Goal: Task Accomplishment & Management: Manage account settings

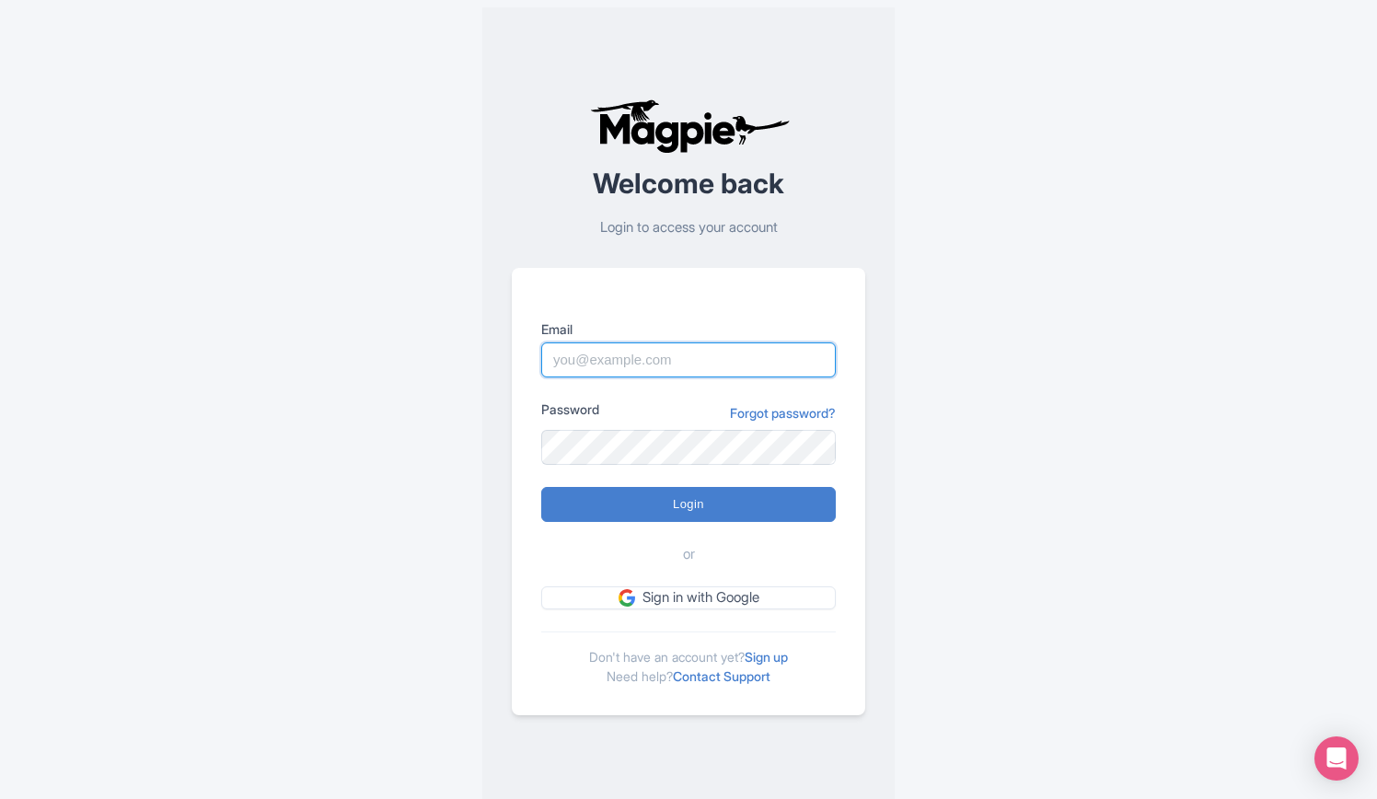
click at [541, 487] on input "Login" at bounding box center [688, 504] width 294 height 35
type input "Logging in..."
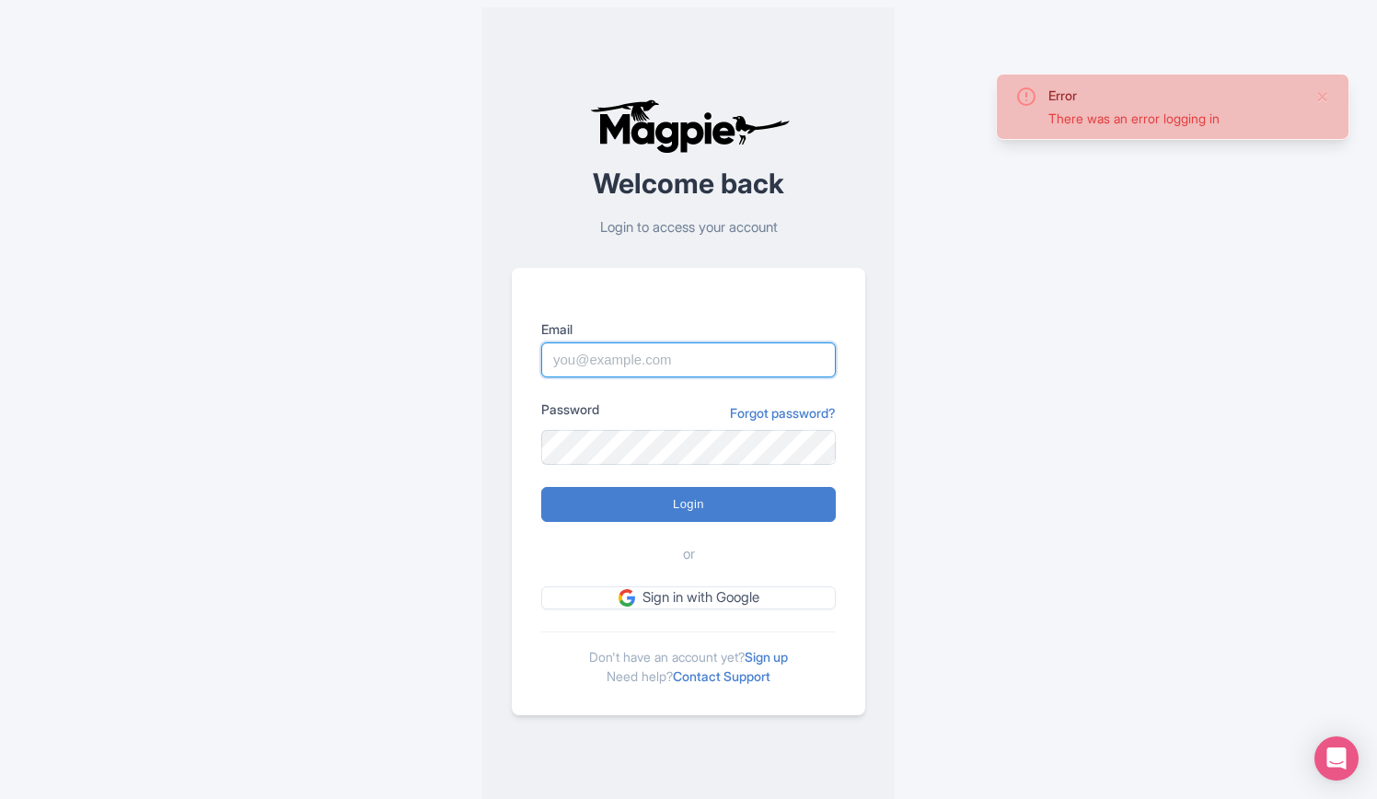
click at [664, 360] on input "Email" at bounding box center [688, 359] width 294 height 35
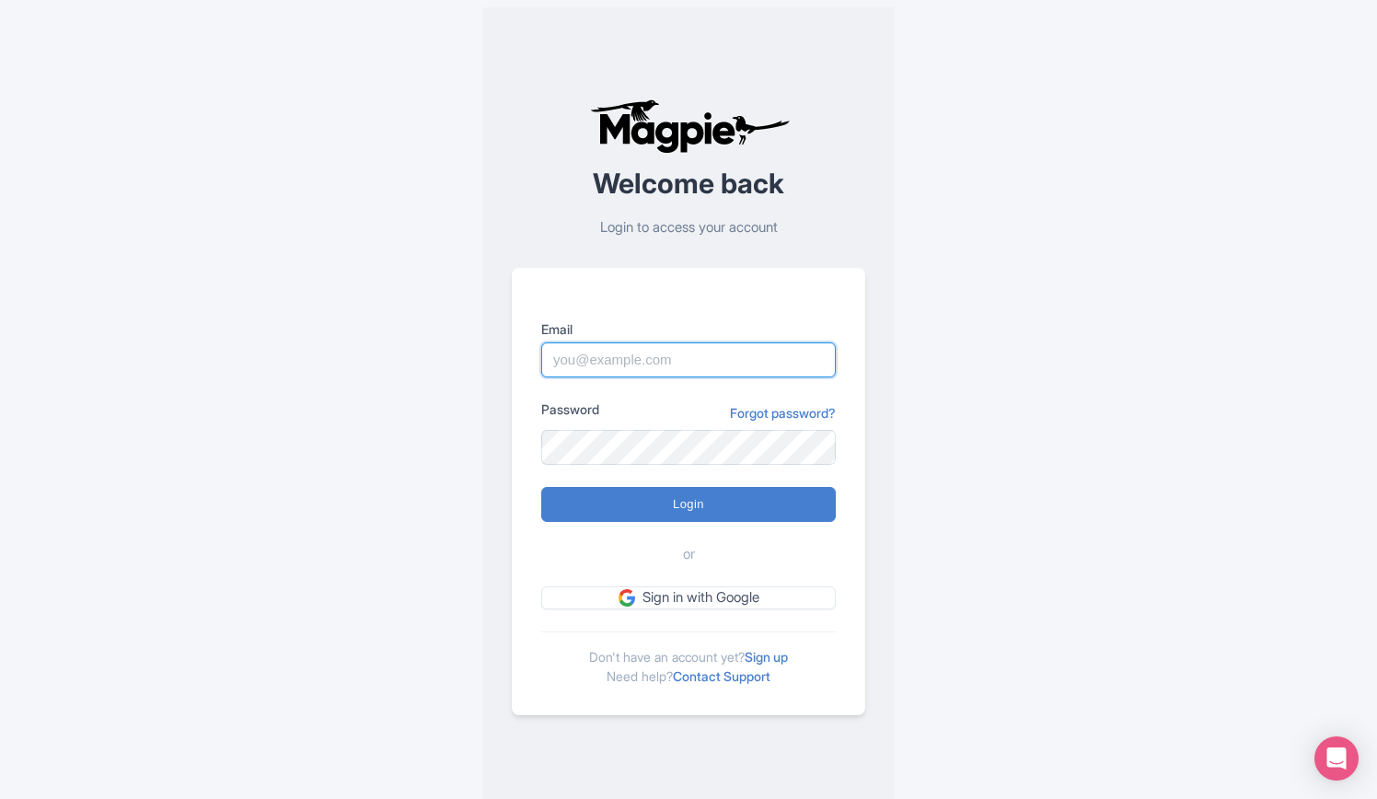
type input "rositsag@bigbustours.com"
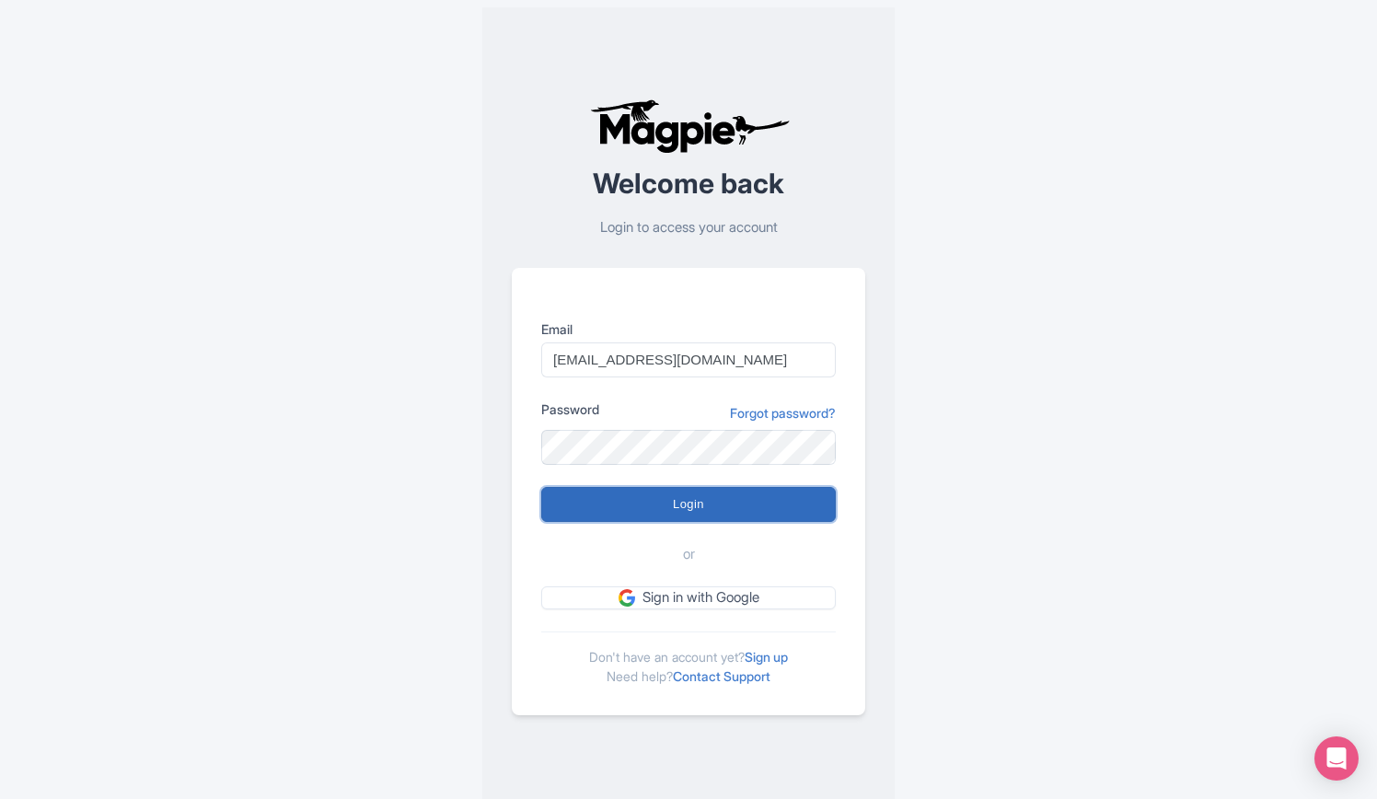
click at [782, 494] on input "Login" at bounding box center [688, 504] width 294 height 35
type input "Logging in..."
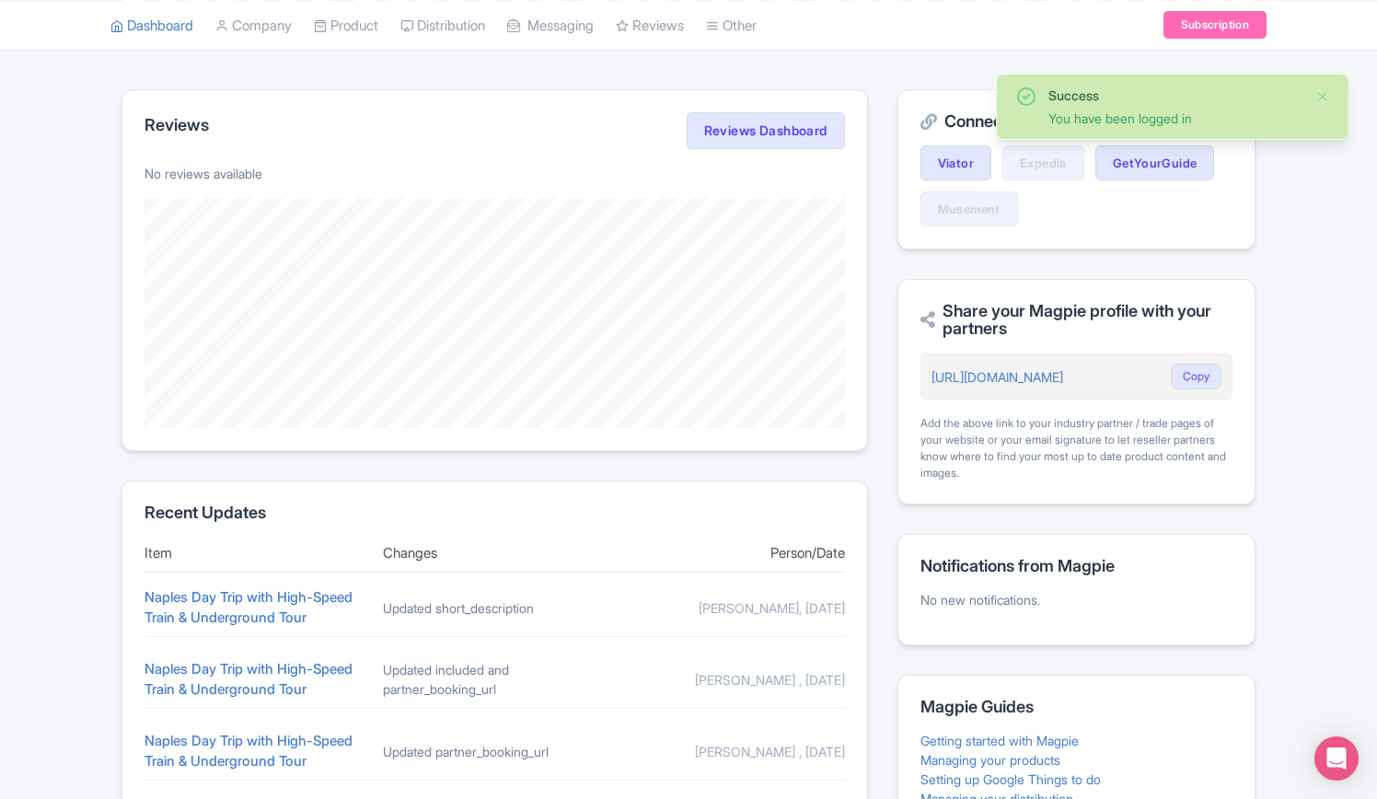
scroll to position [644, 0]
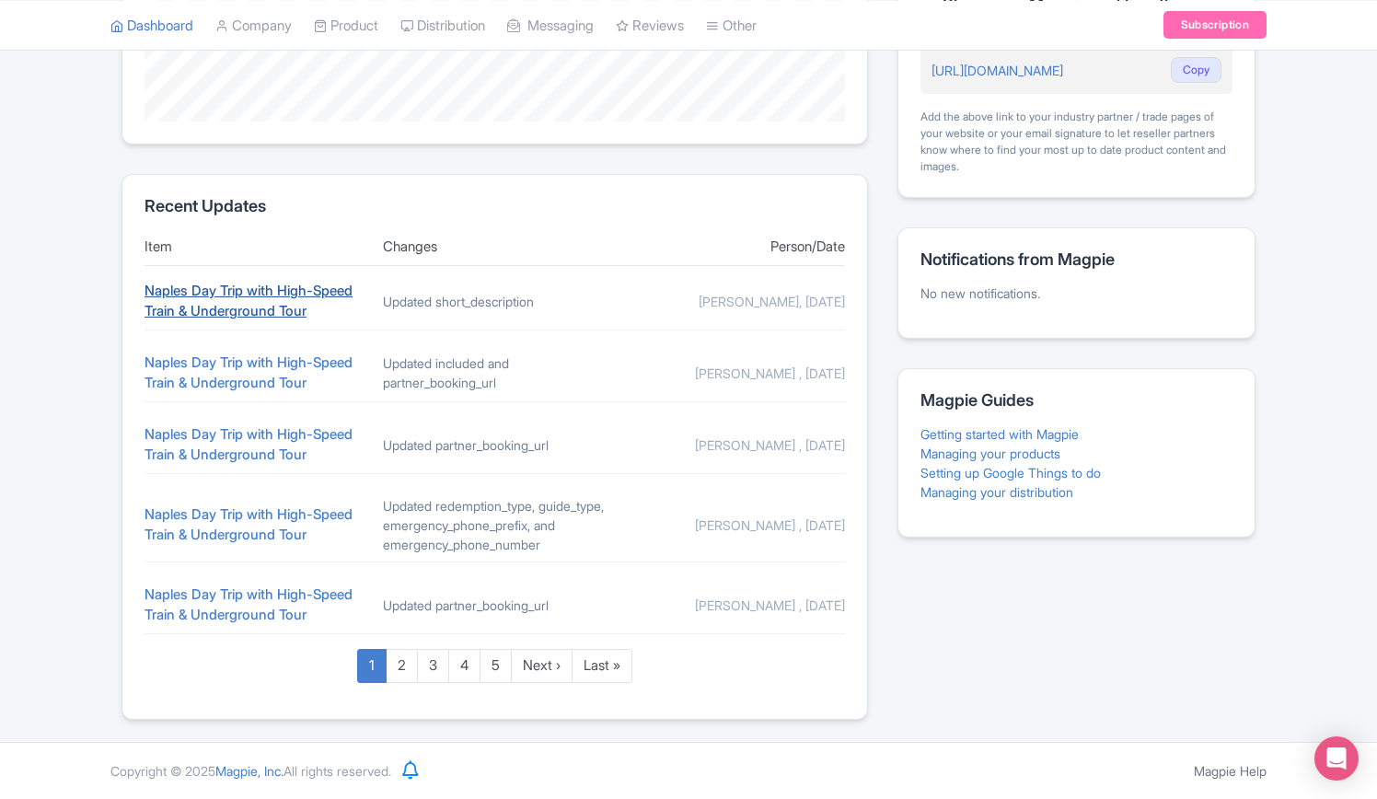
click at [269, 297] on link "Naples Day Trip with High-Speed Train & Underground Tour" at bounding box center [248, 301] width 208 height 39
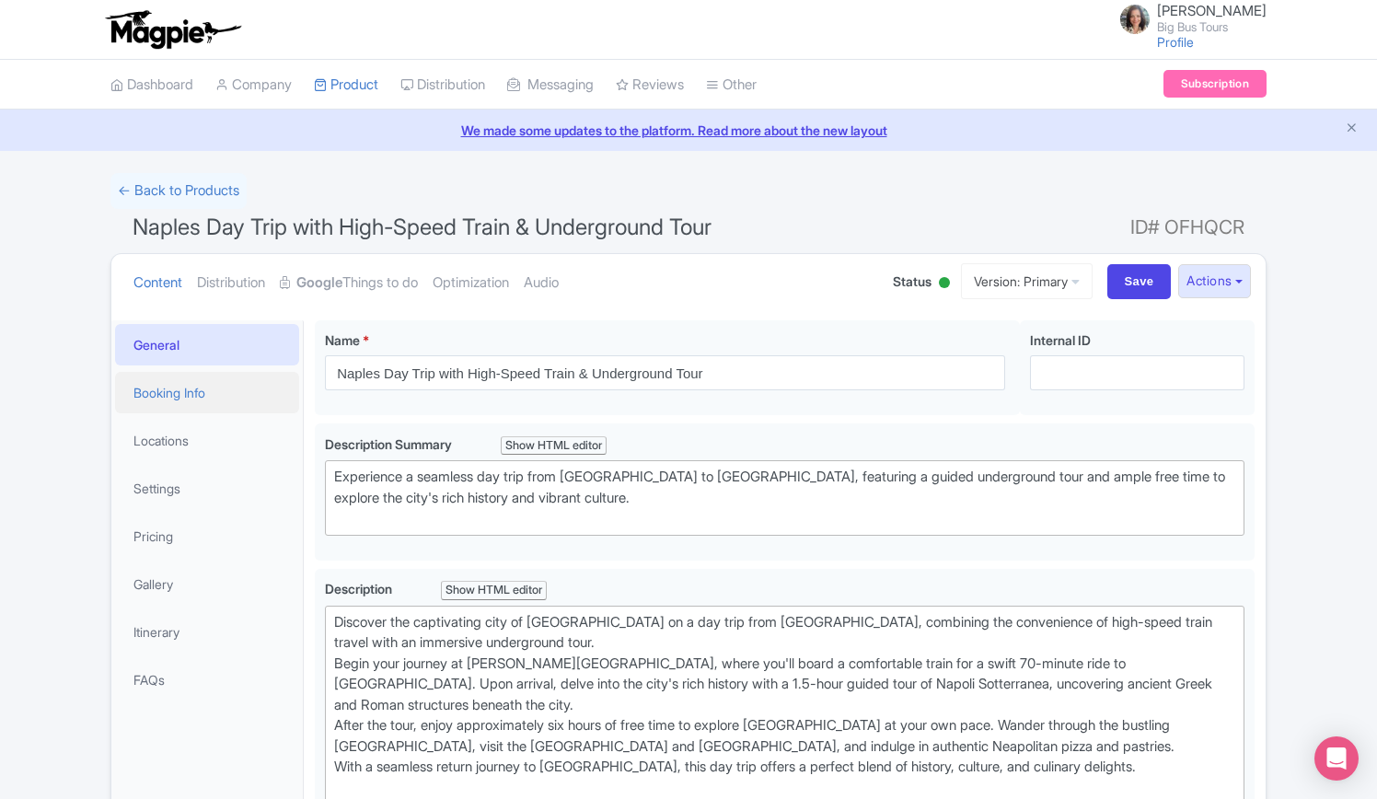
click at [147, 404] on link "Booking Info" at bounding box center [207, 392] width 184 height 41
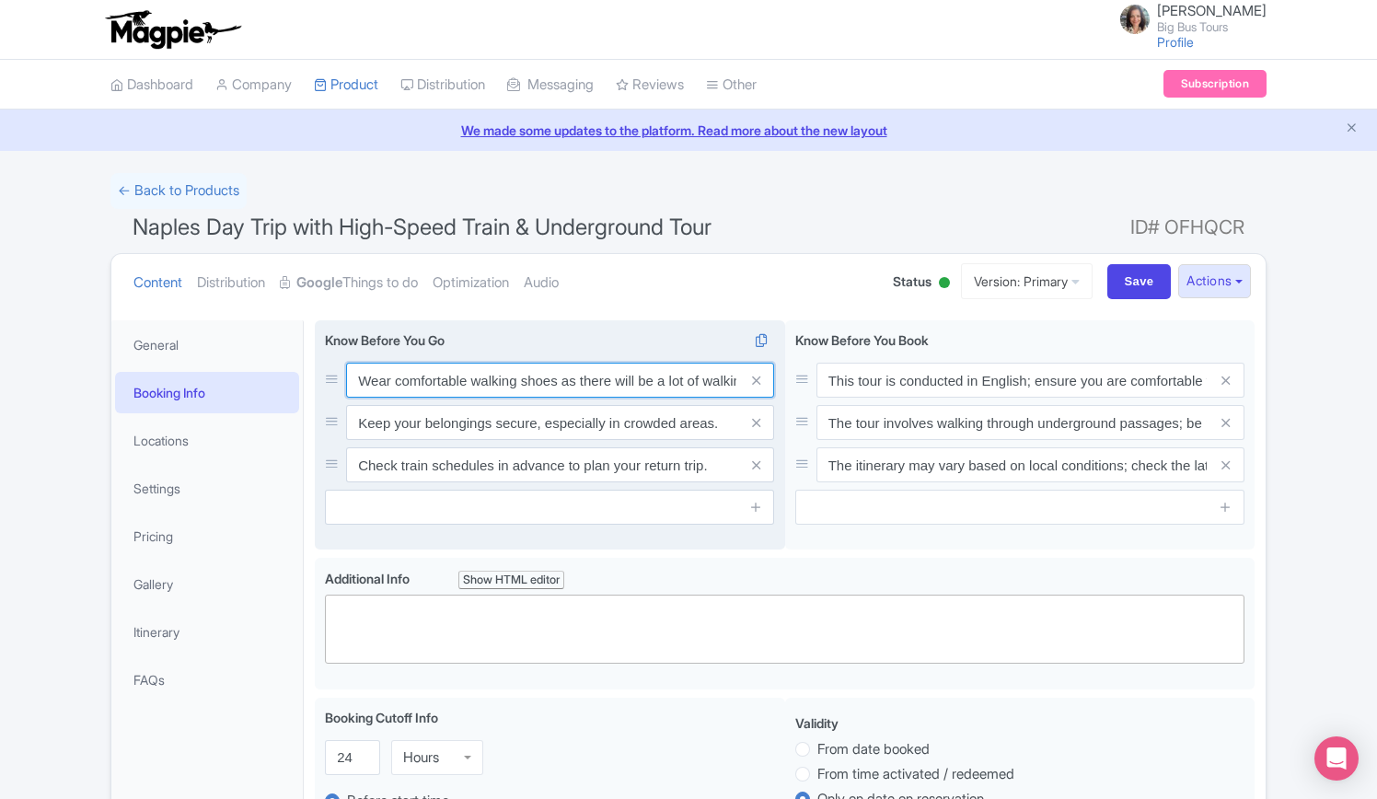
drag, startPoint x: 590, startPoint y: 372, endPoint x: 717, endPoint y: 380, distance: 127.3
click at [717, 380] on input "Wear comfortable walking shoes as there will be a lot of walking." at bounding box center [560, 380] width 428 height 35
click at [635, 381] on input "Wear comfortable walking shoes as there will be a lot of walking." at bounding box center [560, 380] width 428 height 35
drag, startPoint x: 697, startPoint y: 378, endPoint x: 765, endPoint y: 378, distance: 68.1
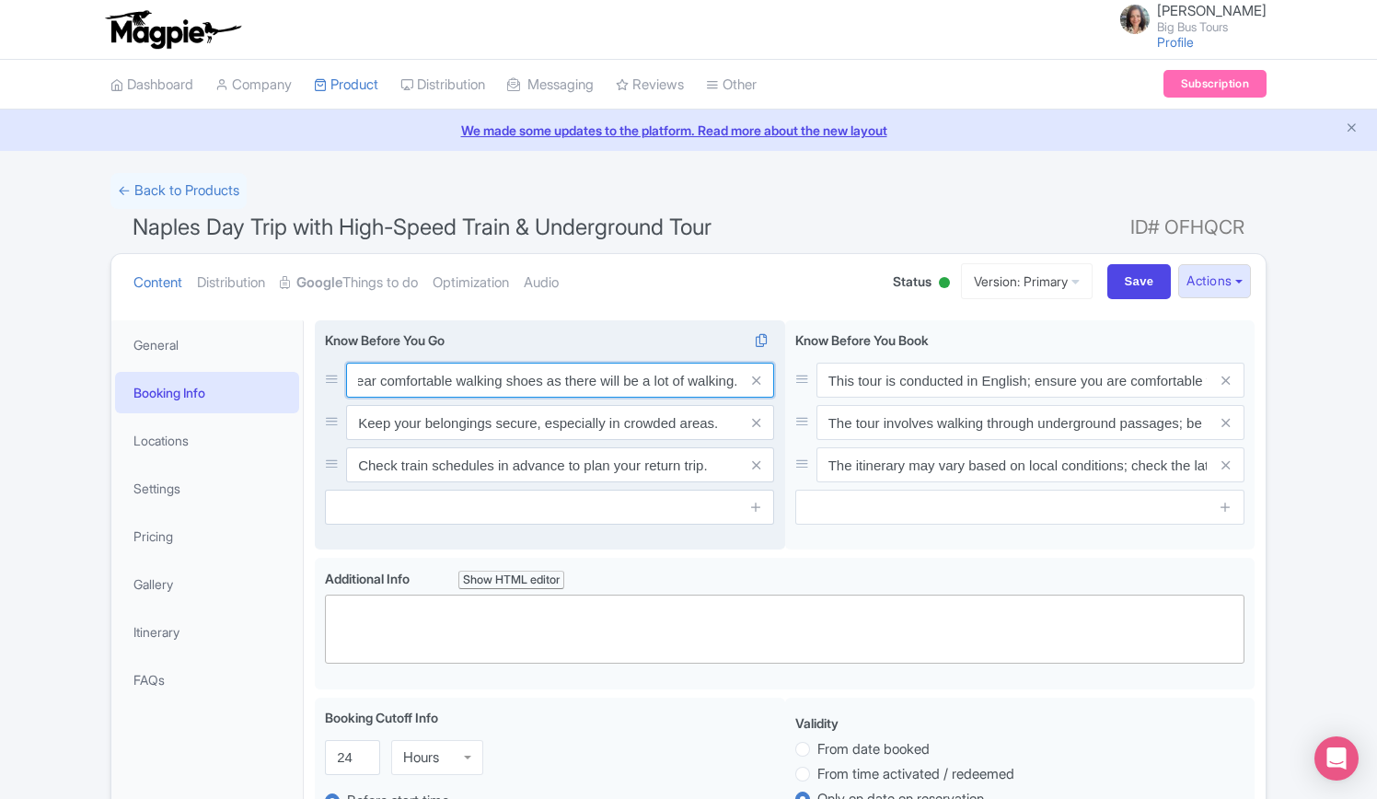
click at [765, 378] on div "Wear comfortable walking shoes as there will be a lot of walking." at bounding box center [560, 380] width 428 height 35
click at [731, 378] on input "Wear comfortable walking shoes as there will be a lot of walking." at bounding box center [560, 380] width 428 height 35
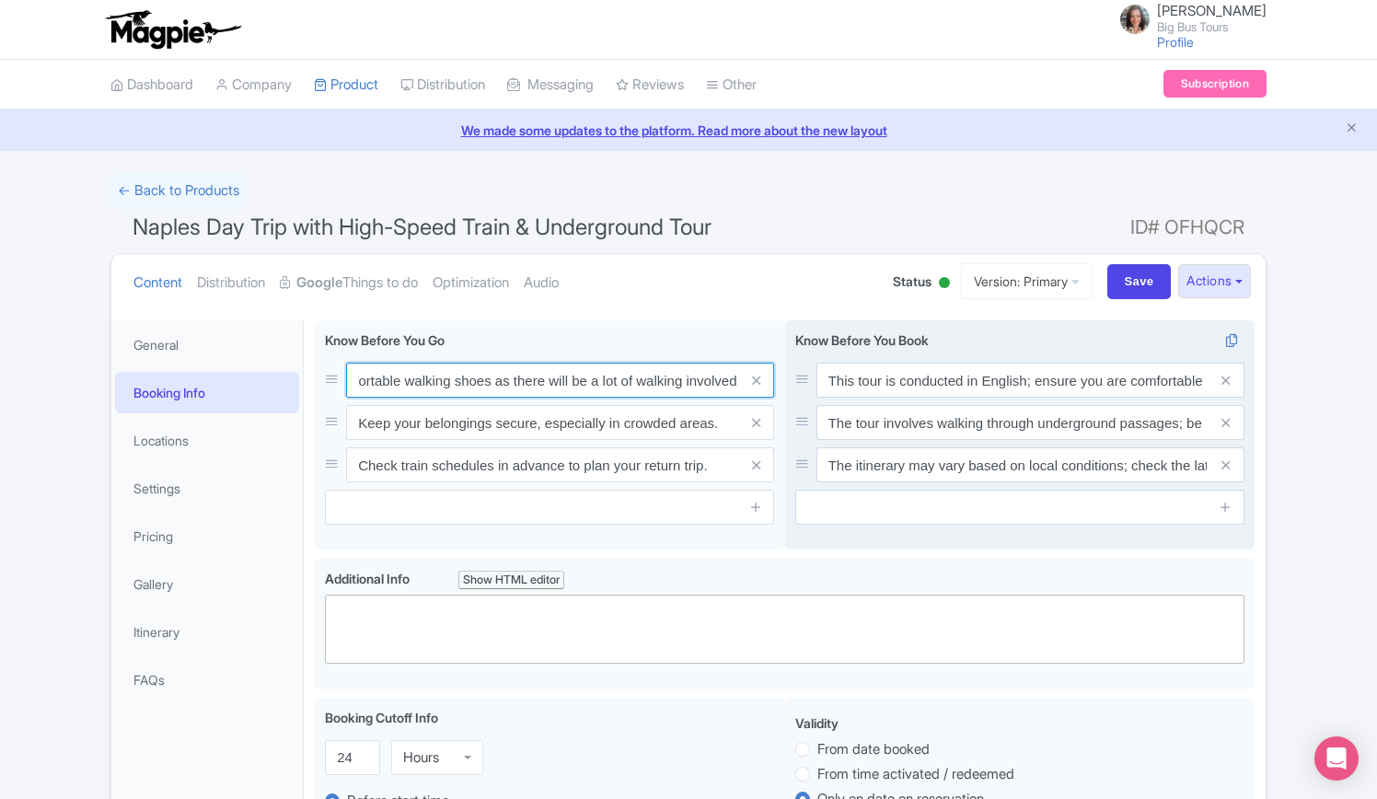
type input "Wear comfortable walking shoes as there will be a lot of walking involved."
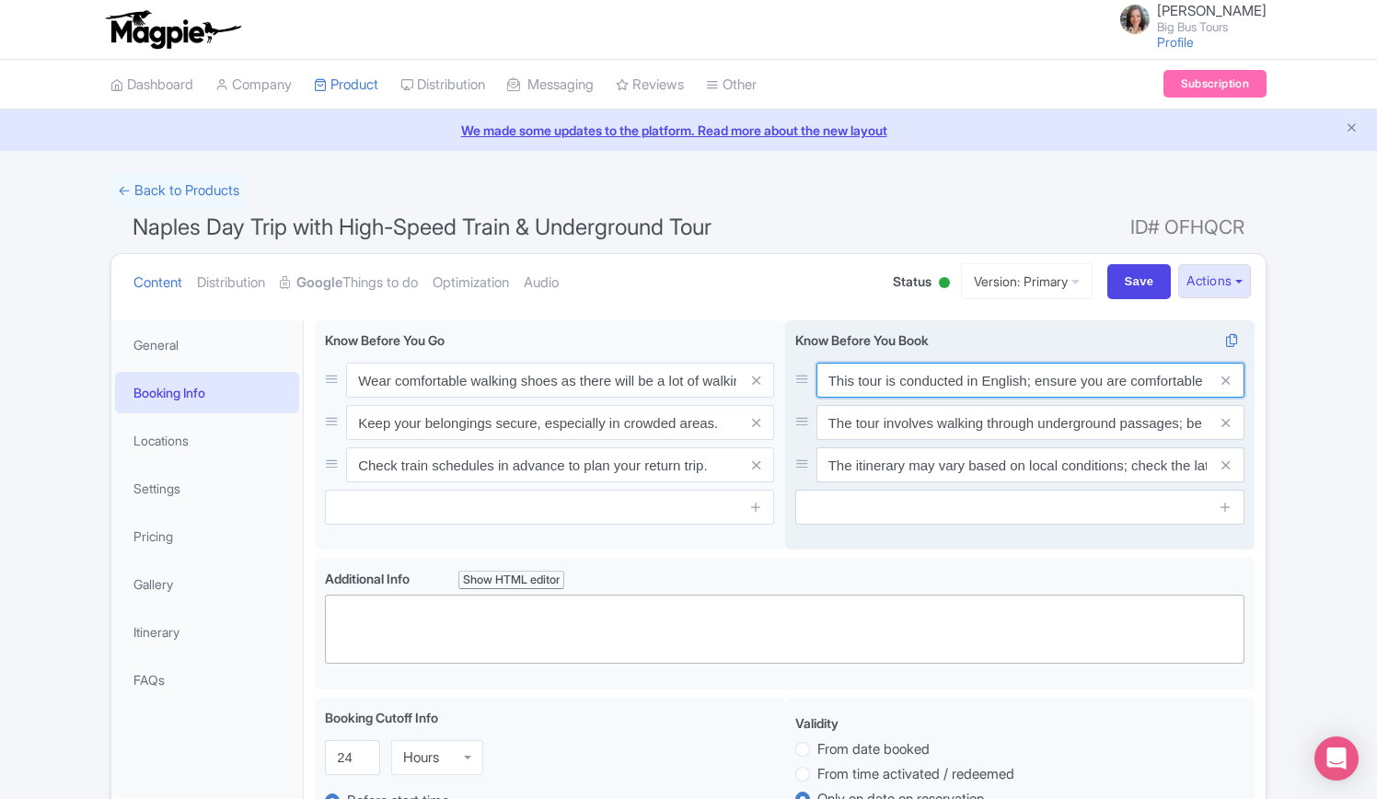
scroll to position [0, 110]
drag, startPoint x: 1026, startPoint y: 378, endPoint x: 1251, endPoint y: 378, distance: 225.4
click at [1251, 378] on div "This tour is conducted in English; ensure you are comfortable with the language…" at bounding box center [1020, 435] width 470 height 230
type input "This tour is conducted in English only"
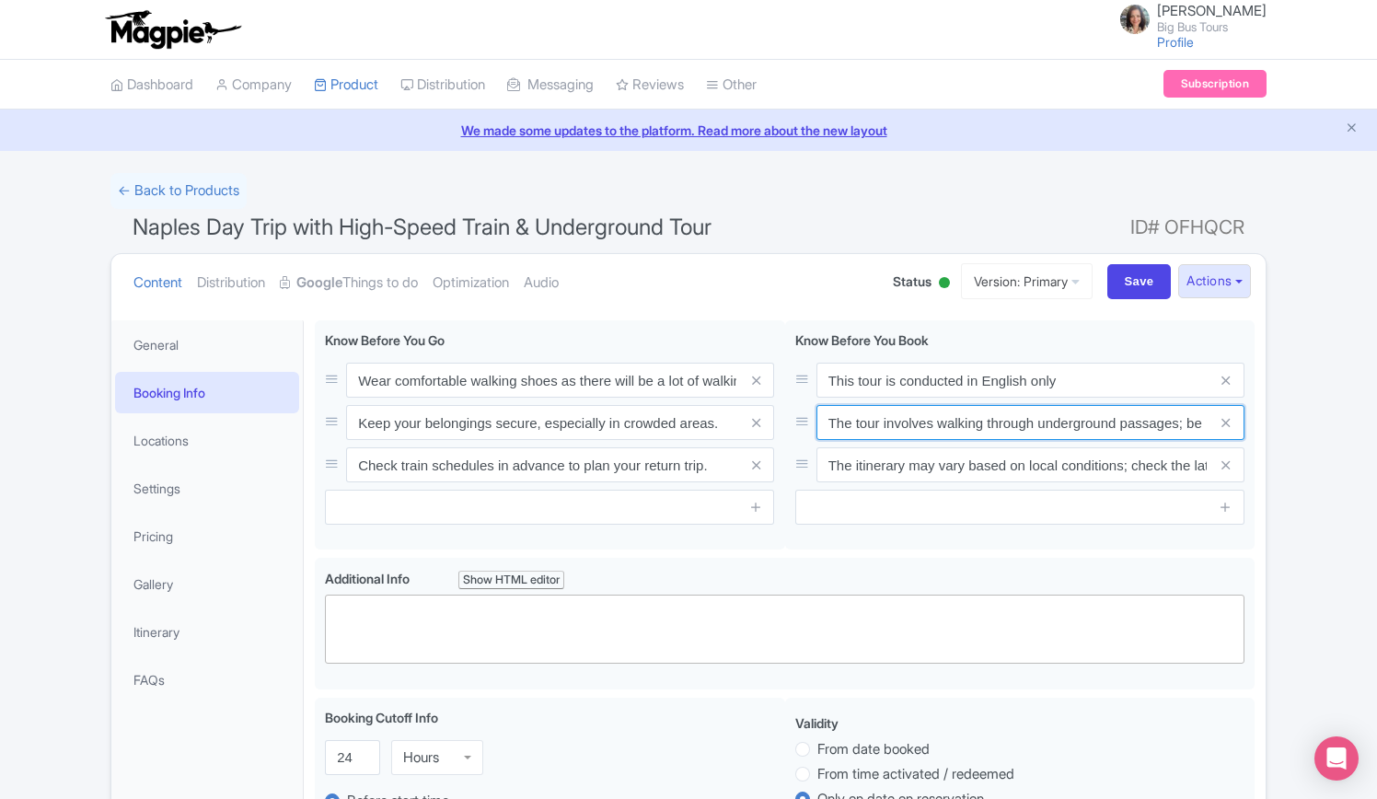
scroll to position [0, 182]
drag, startPoint x: 1084, startPoint y: 422, endPoint x: 1272, endPoint y: 421, distance: 187.7
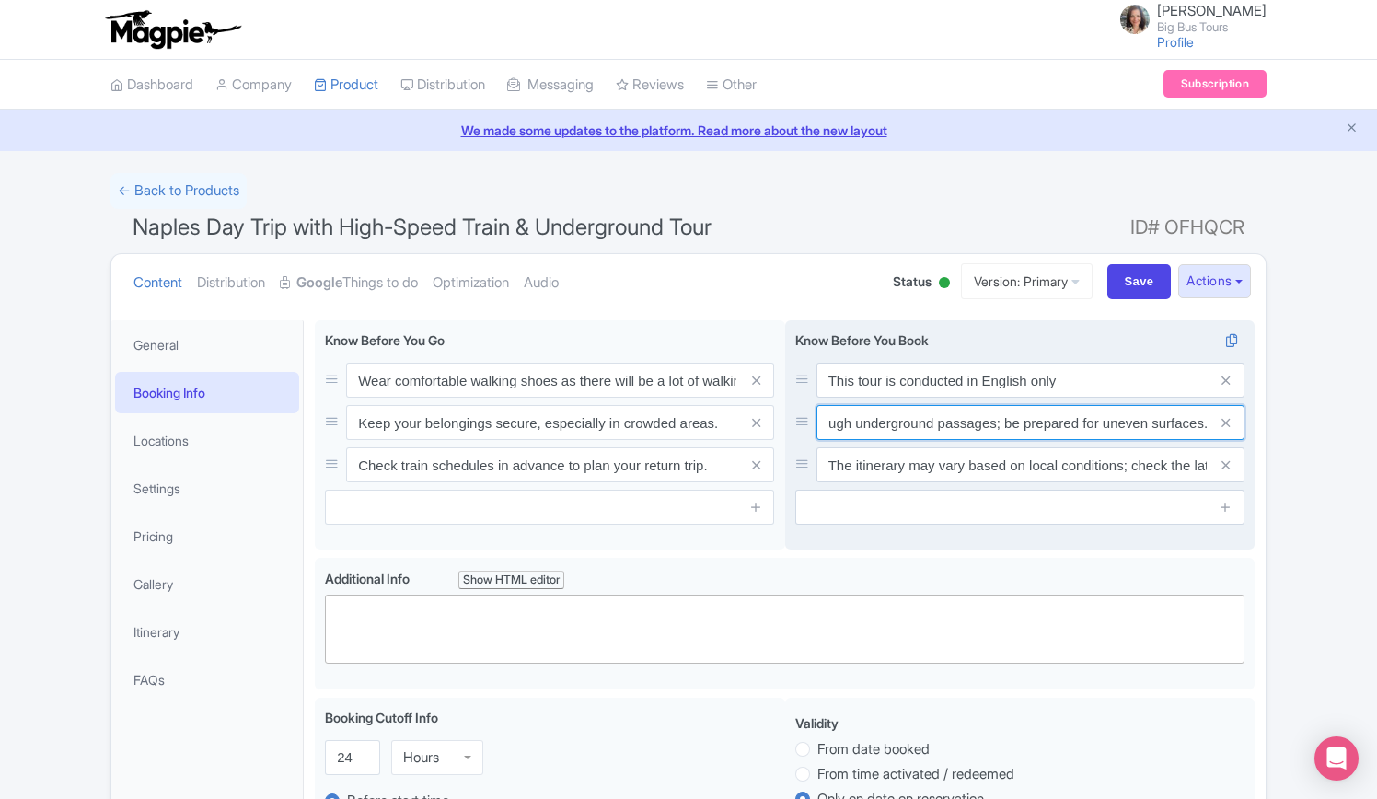
click at [1097, 419] on input "The tour involves walking through underground passages; be prepared for uneven …" at bounding box center [1030, 422] width 428 height 35
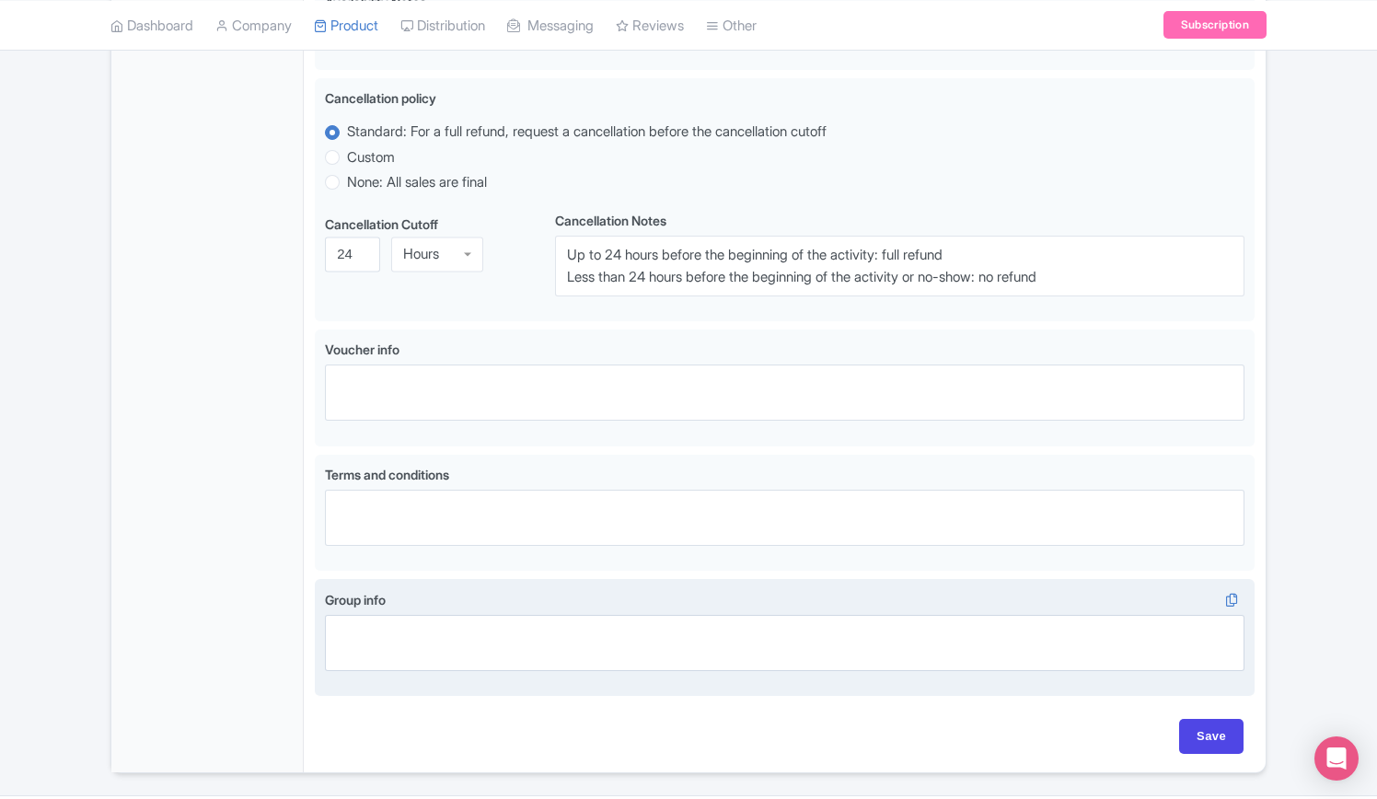
scroll to position [948, 0]
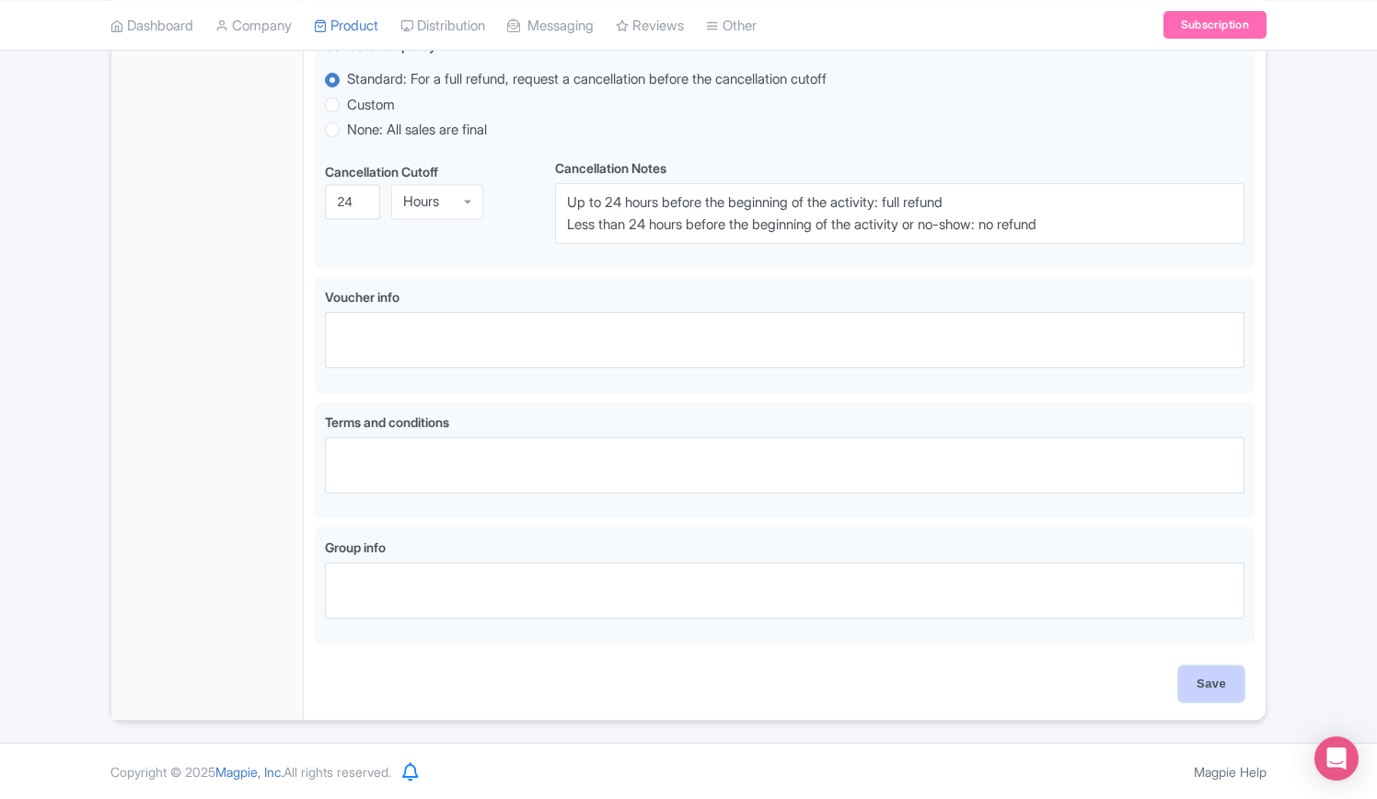
click at [1205, 690] on input "Save" at bounding box center [1211, 683] width 64 height 35
type input "Saving..."
